Goal: Task Accomplishment & Management: Use online tool/utility

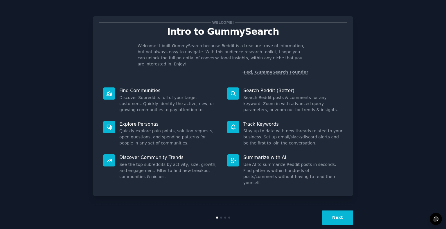
click at [350, 211] on button "Next" at bounding box center [337, 218] width 31 height 14
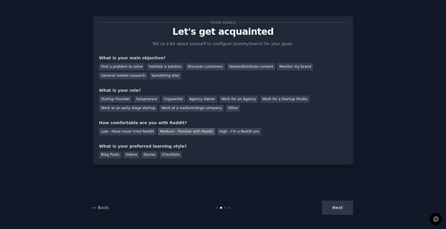
click at [171, 129] on div "Medium - Familiar with Reddit" at bounding box center [186, 131] width 57 height 7
click at [104, 99] on div "Startup Founder" at bounding box center [115, 99] width 33 height 7
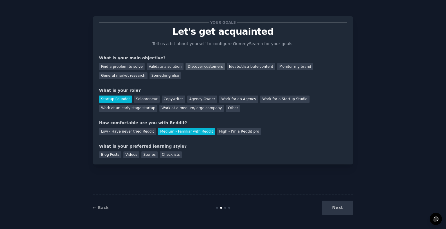
click at [191, 68] on div "Discover customers" at bounding box center [204, 66] width 39 height 7
click at [116, 158] on div "Blog Posts" at bounding box center [110, 155] width 22 height 7
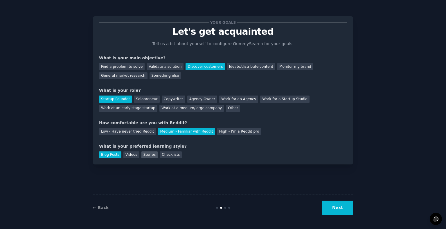
click at [141, 156] on div "Stories" at bounding box center [149, 155] width 16 height 7
drag, startPoint x: 108, startPoint y: 156, endPoint x: 191, endPoint y: 158, distance: 83.5
click at [108, 156] on div "Blog Posts" at bounding box center [110, 155] width 22 height 7
click at [339, 207] on button "Next" at bounding box center [337, 208] width 31 height 14
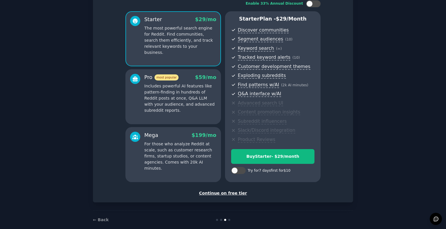
scroll to position [48, 0]
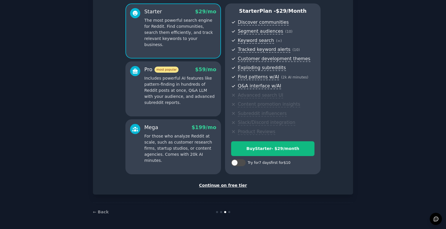
click at [222, 187] on div "Continue on free tier" at bounding box center [223, 186] width 248 height 6
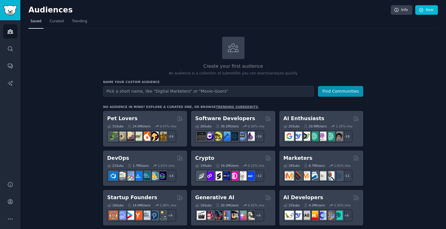
click at [180, 90] on input "text" at bounding box center [208, 91] width 211 height 11
type input "financial literacy"
click at [318, 86] on button "Find Communities" at bounding box center [340, 91] width 45 height 11
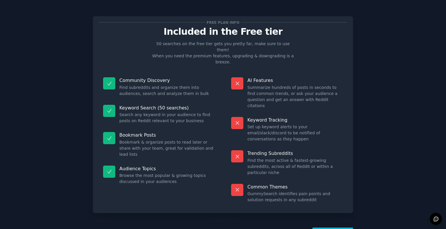
click at [277, 5] on div "Free plan info Included in the Free tier 50 searches on the free tier gets you …" at bounding box center [223, 128] width 446 height 256
